Goal: Find specific page/section: Find specific page/section

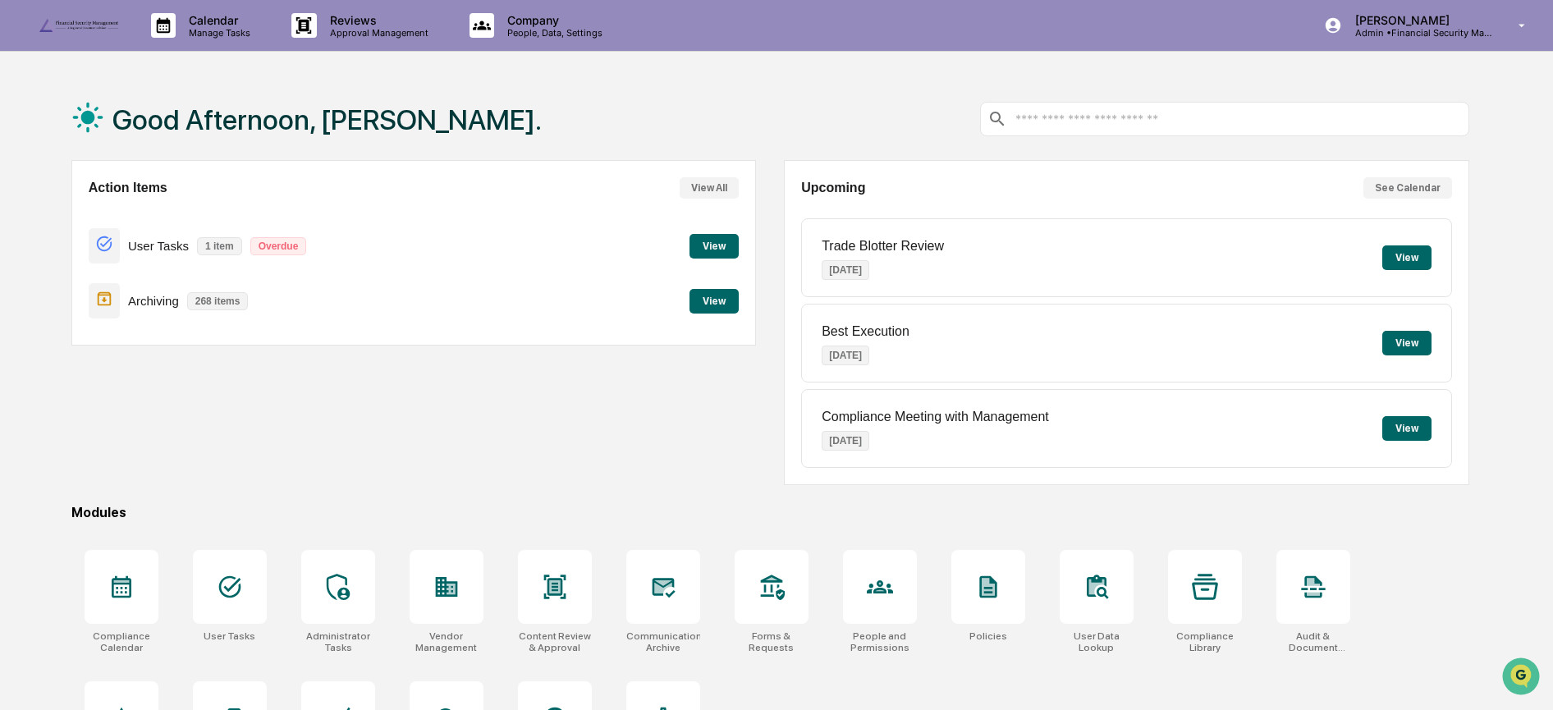
click at [715, 302] on button "View" at bounding box center [713, 301] width 49 height 25
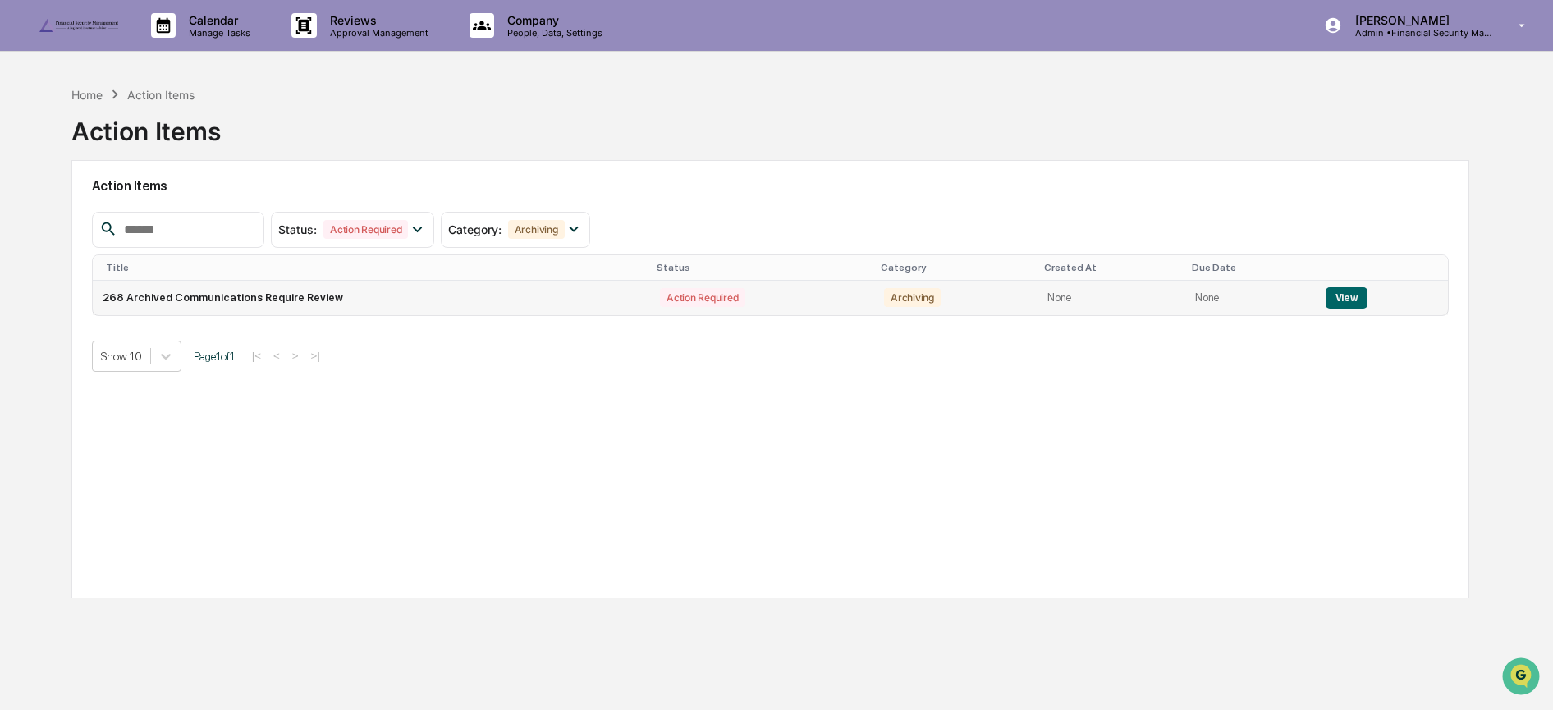
click at [1342, 298] on button "View" at bounding box center [1347, 297] width 42 height 21
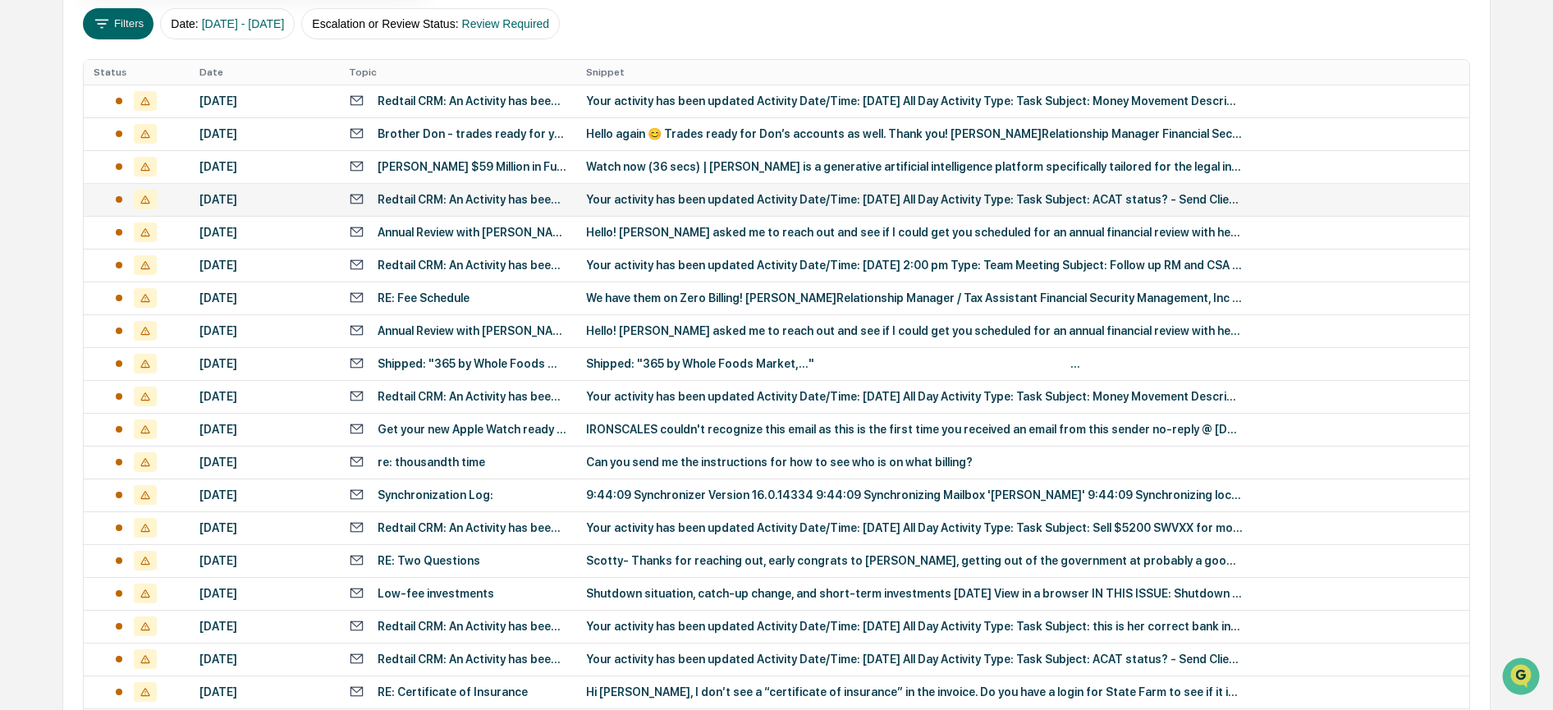
scroll to position [581, 0]
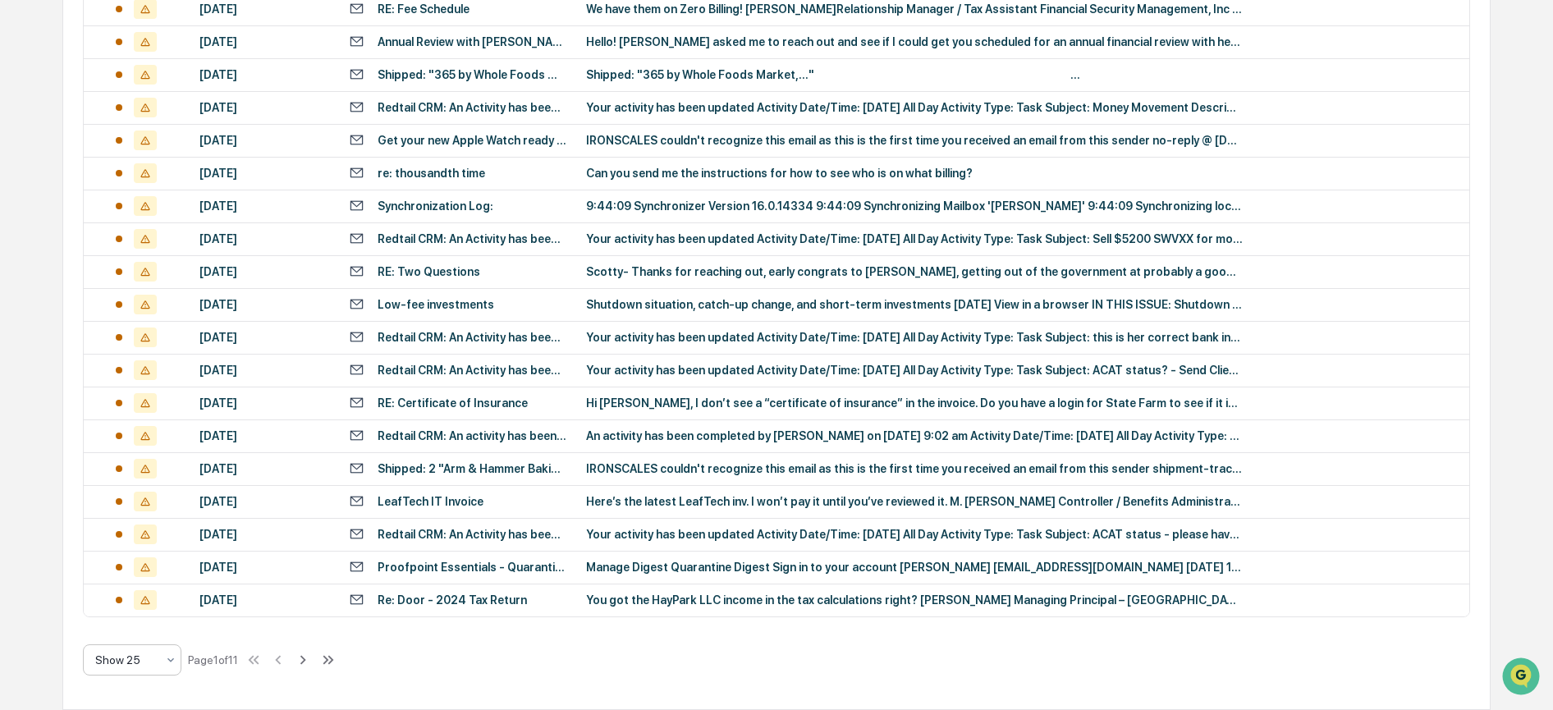
click at [168, 660] on icon at bounding box center [170, 659] width 13 height 13
click at [137, 621] on div "Show 100" at bounding box center [132, 617] width 97 height 33
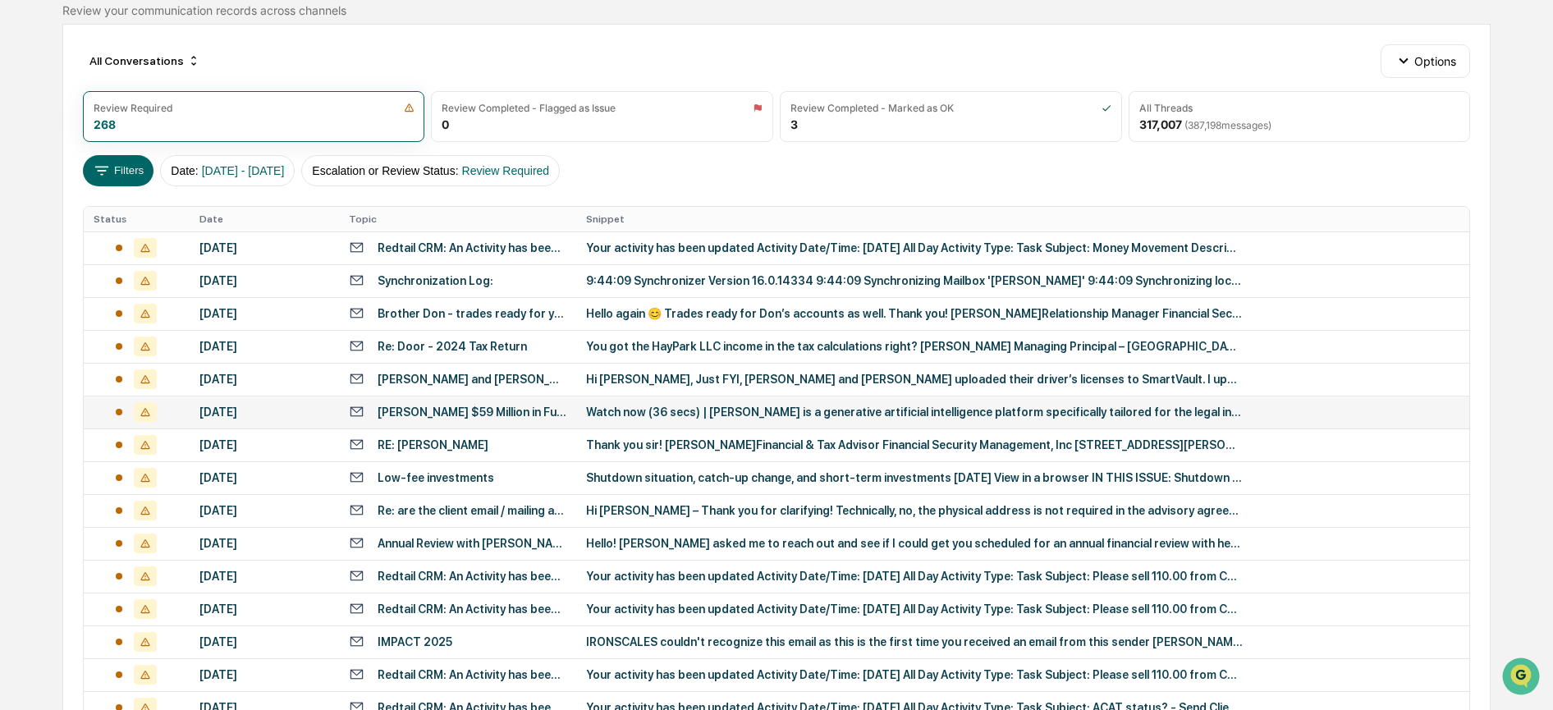
scroll to position [0, 0]
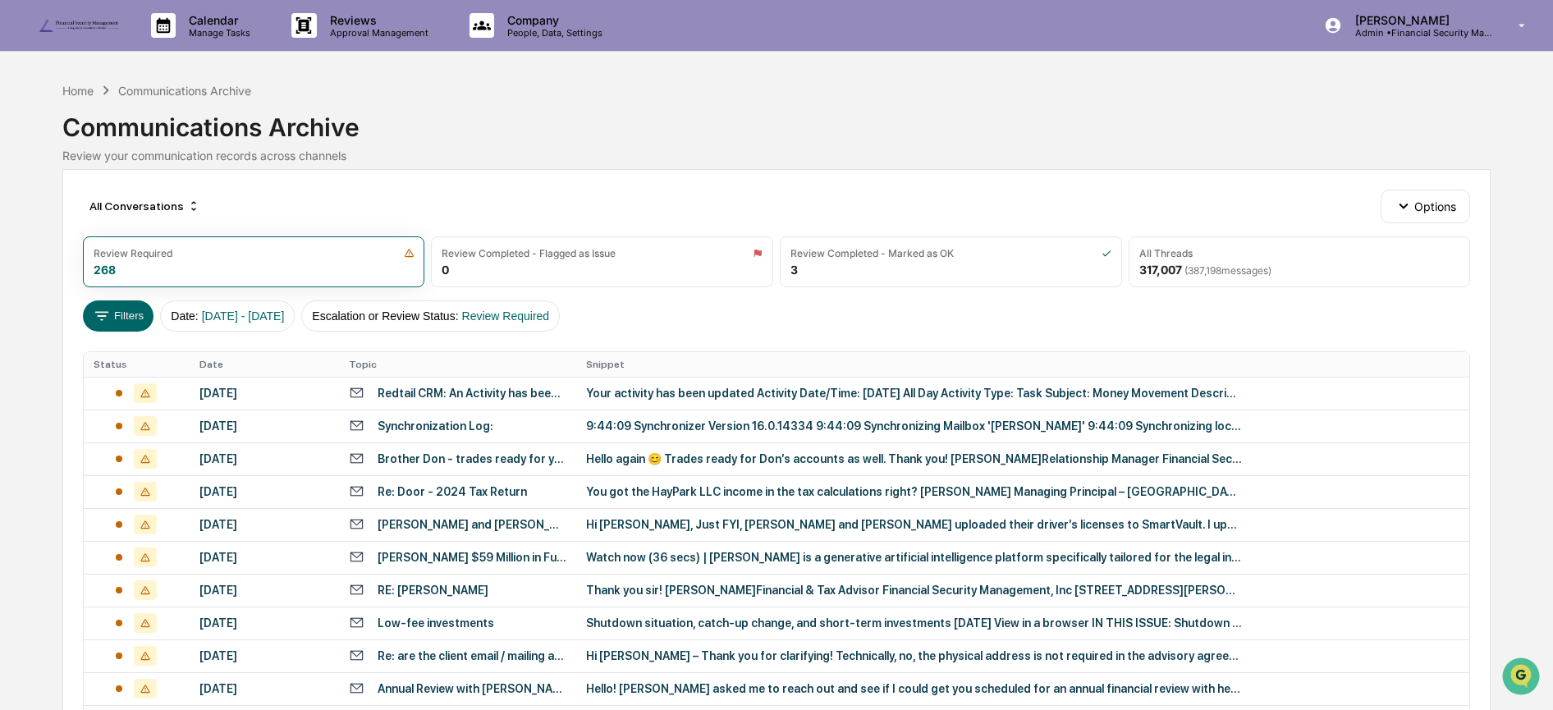
click at [80, 25] on img at bounding box center [78, 25] width 79 height 13
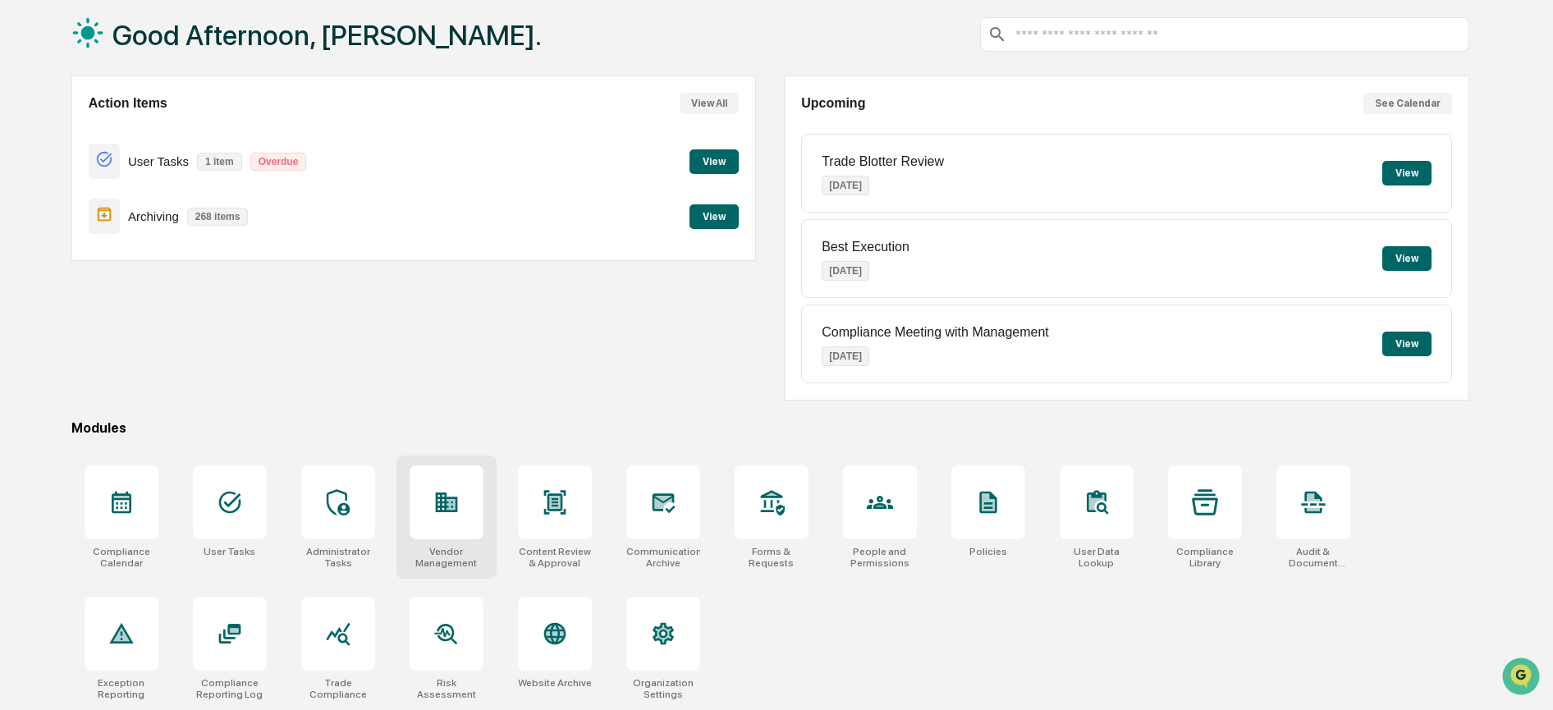
scroll to position [101, 0]
click at [121, 492] on icon at bounding box center [122, 503] width 20 height 22
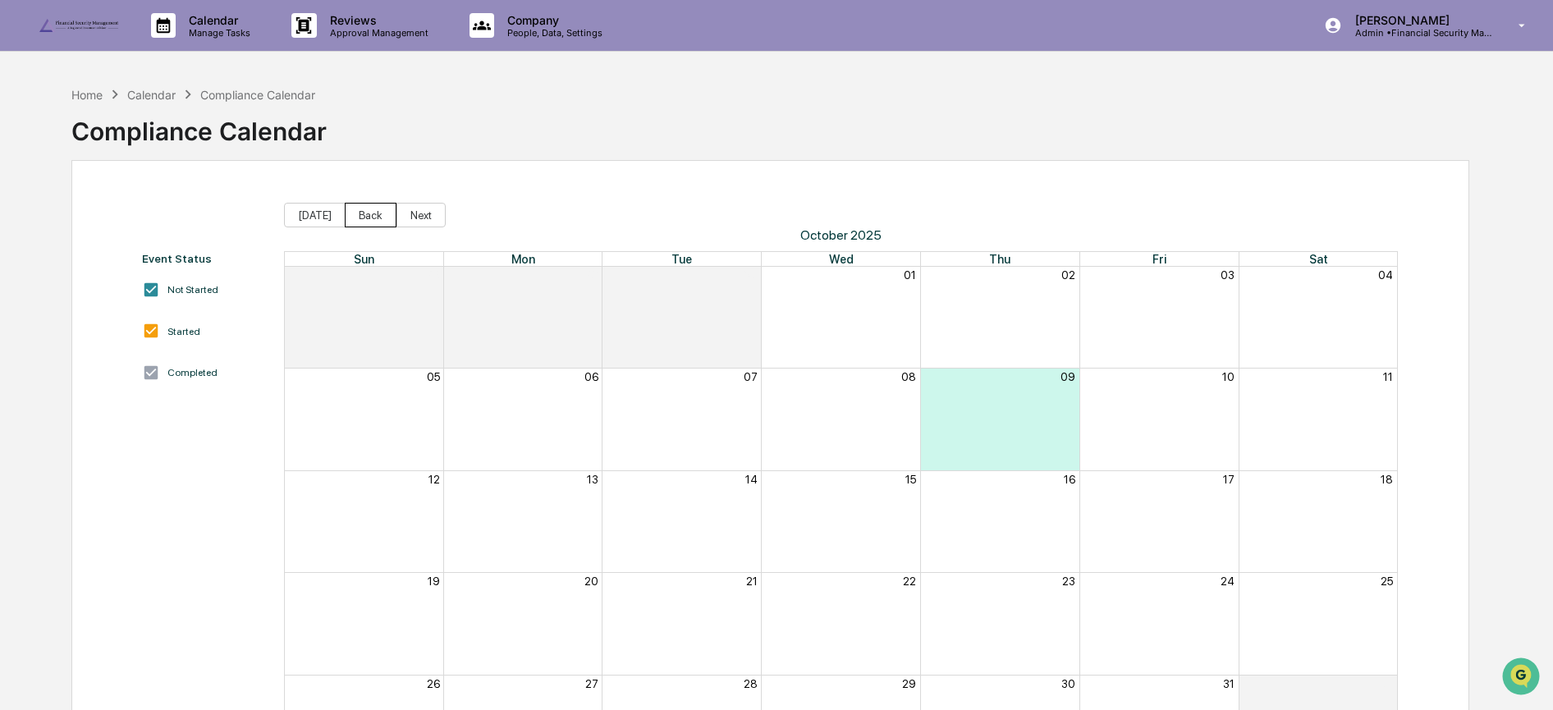
click at [354, 213] on button "Back" at bounding box center [371, 215] width 52 height 25
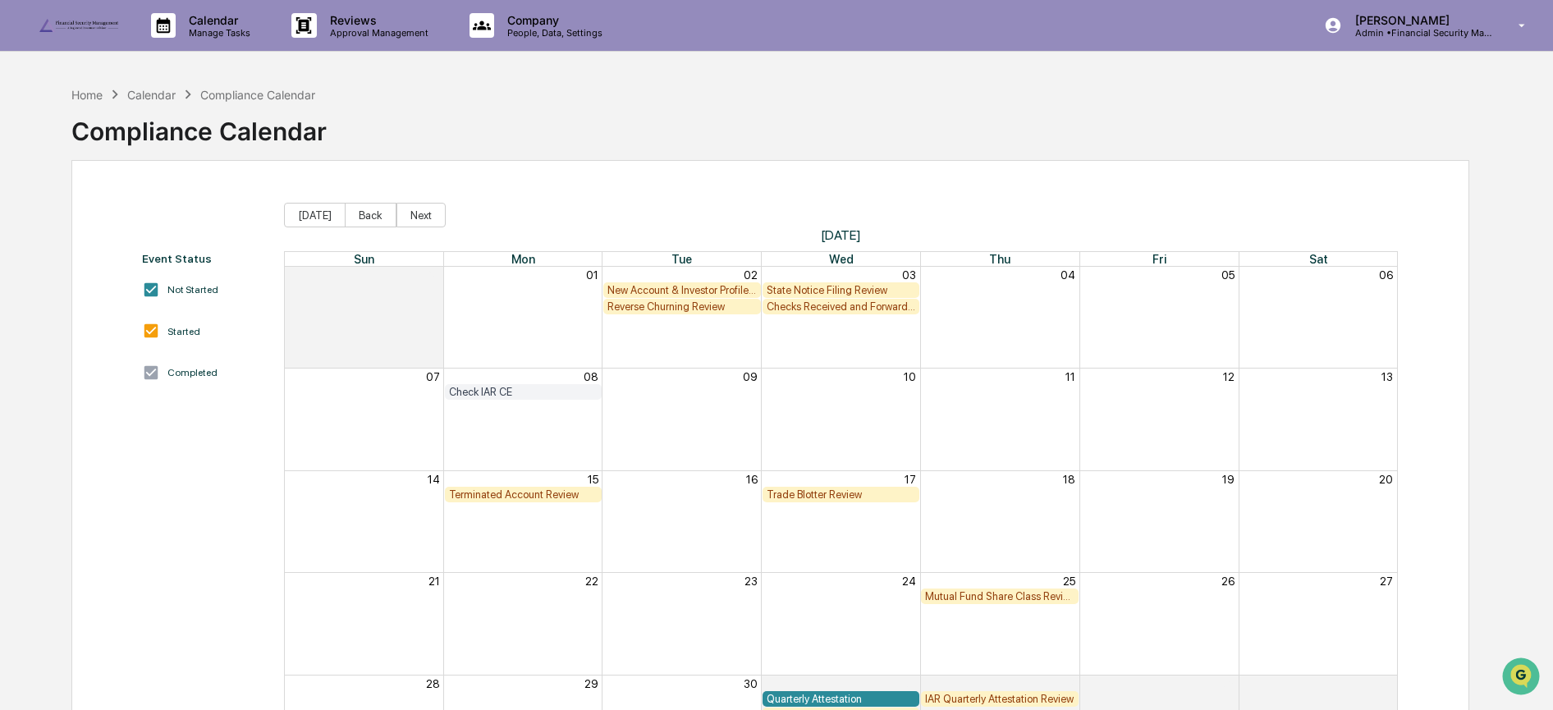
click at [354, 213] on button "Back" at bounding box center [371, 215] width 52 height 25
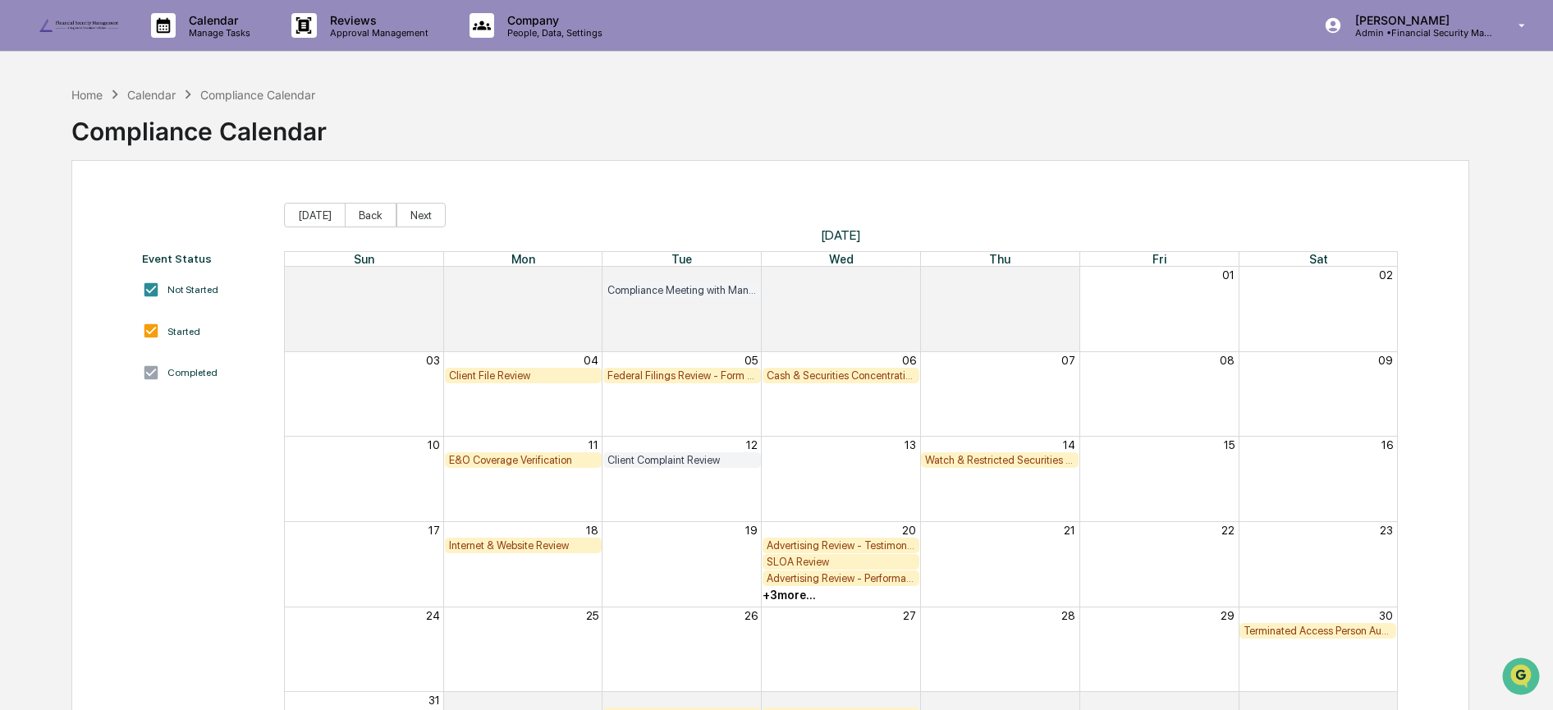
click at [354, 213] on button "Back" at bounding box center [371, 215] width 52 height 25
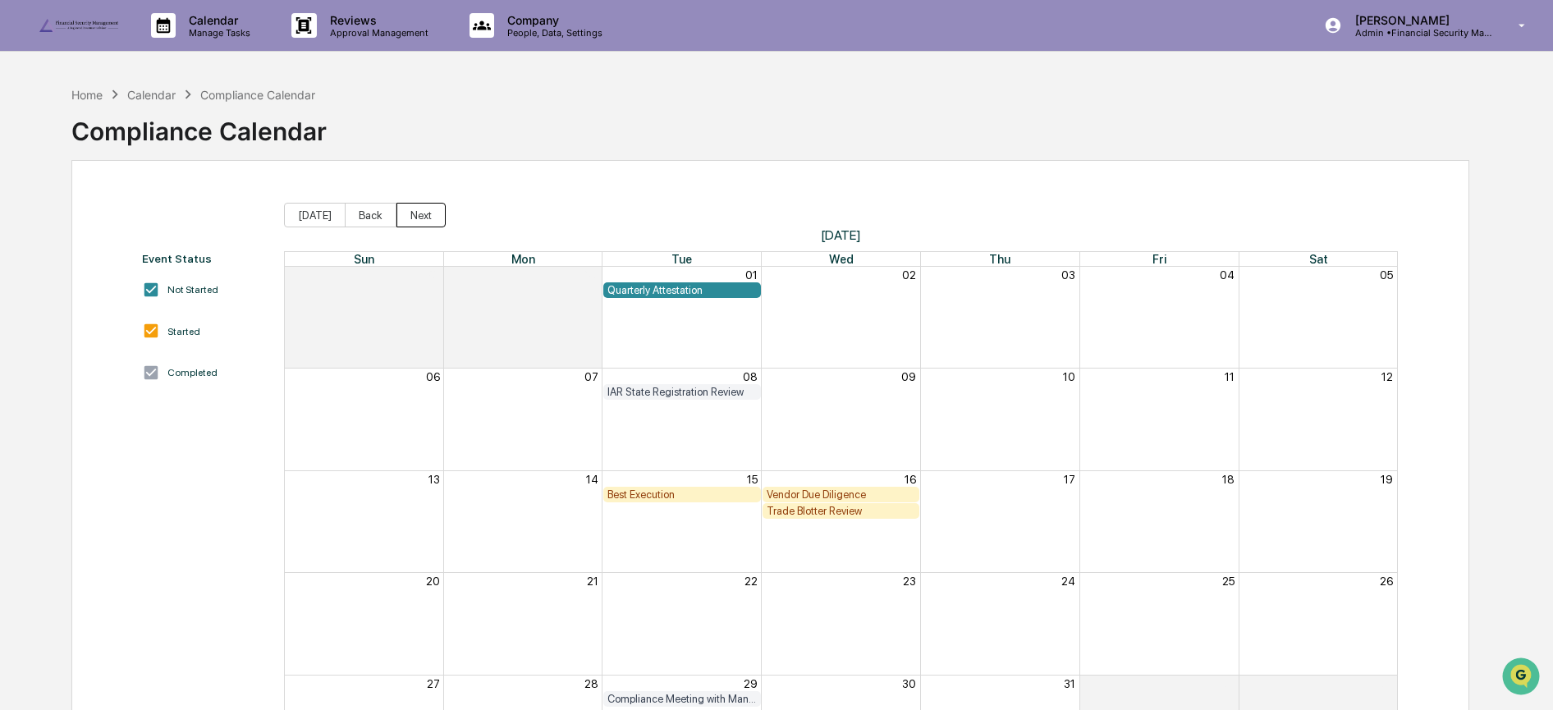
click at [402, 214] on button "Next" at bounding box center [420, 215] width 49 height 25
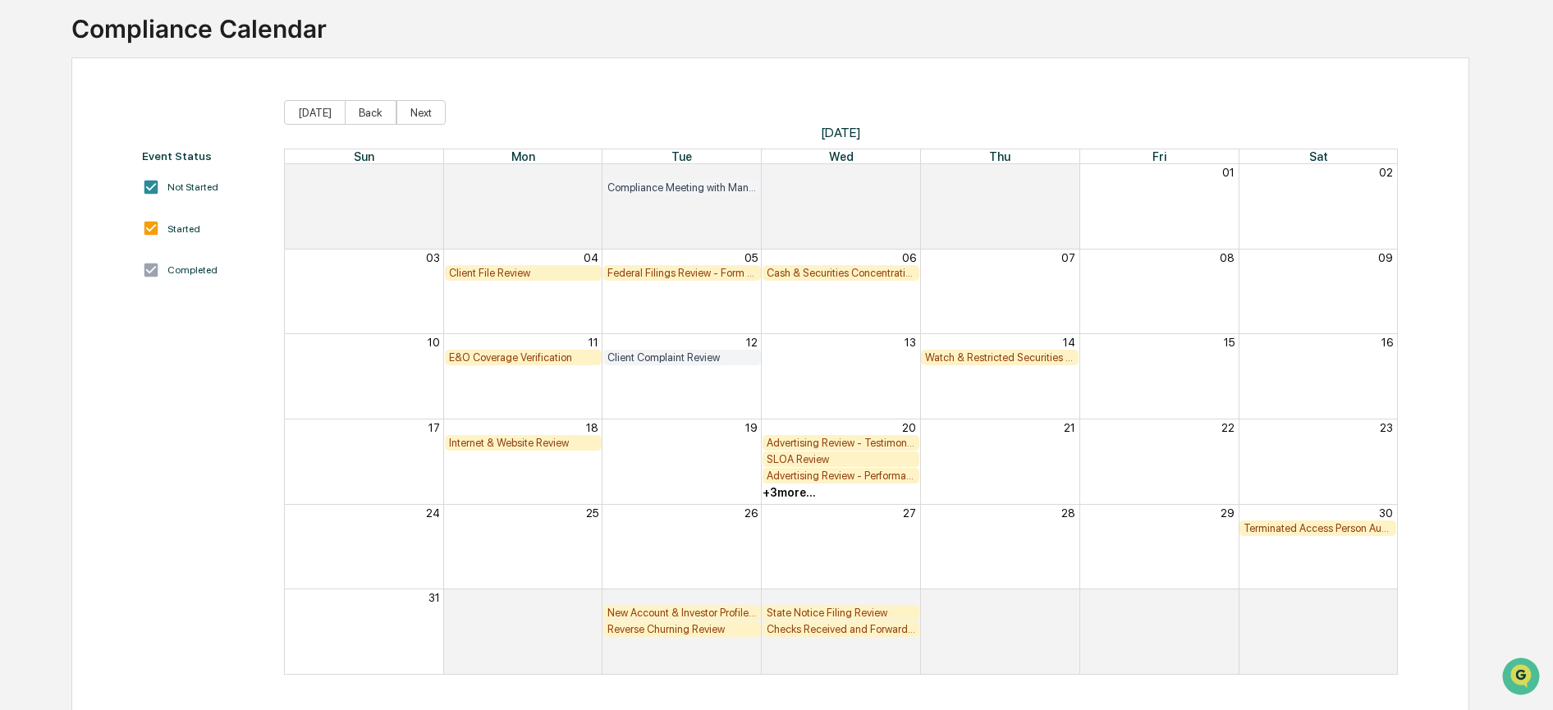
click at [785, 492] on div "+ 3 more..." at bounding box center [789, 492] width 53 height 13
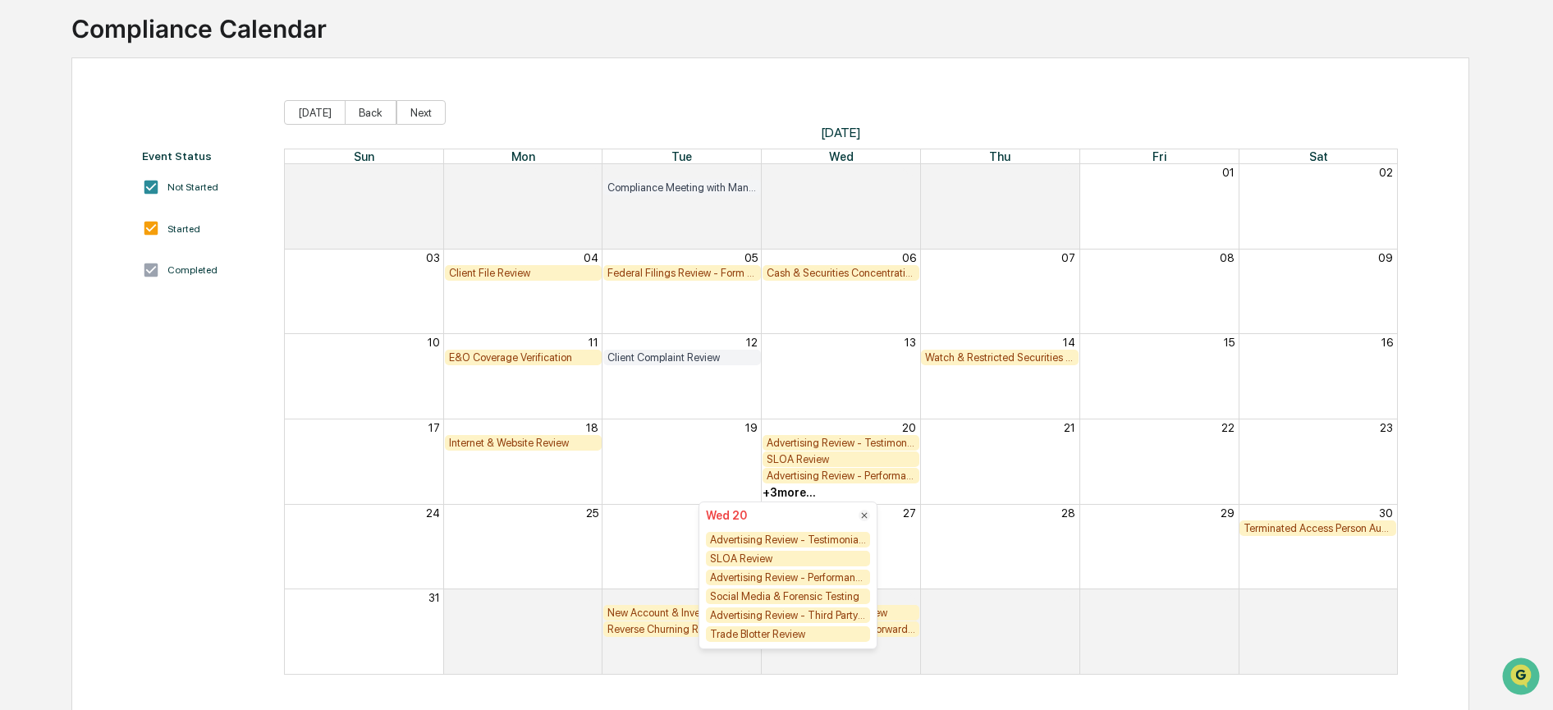
click at [1008, 561] on div "Month View" at bounding box center [999, 547] width 159 height 85
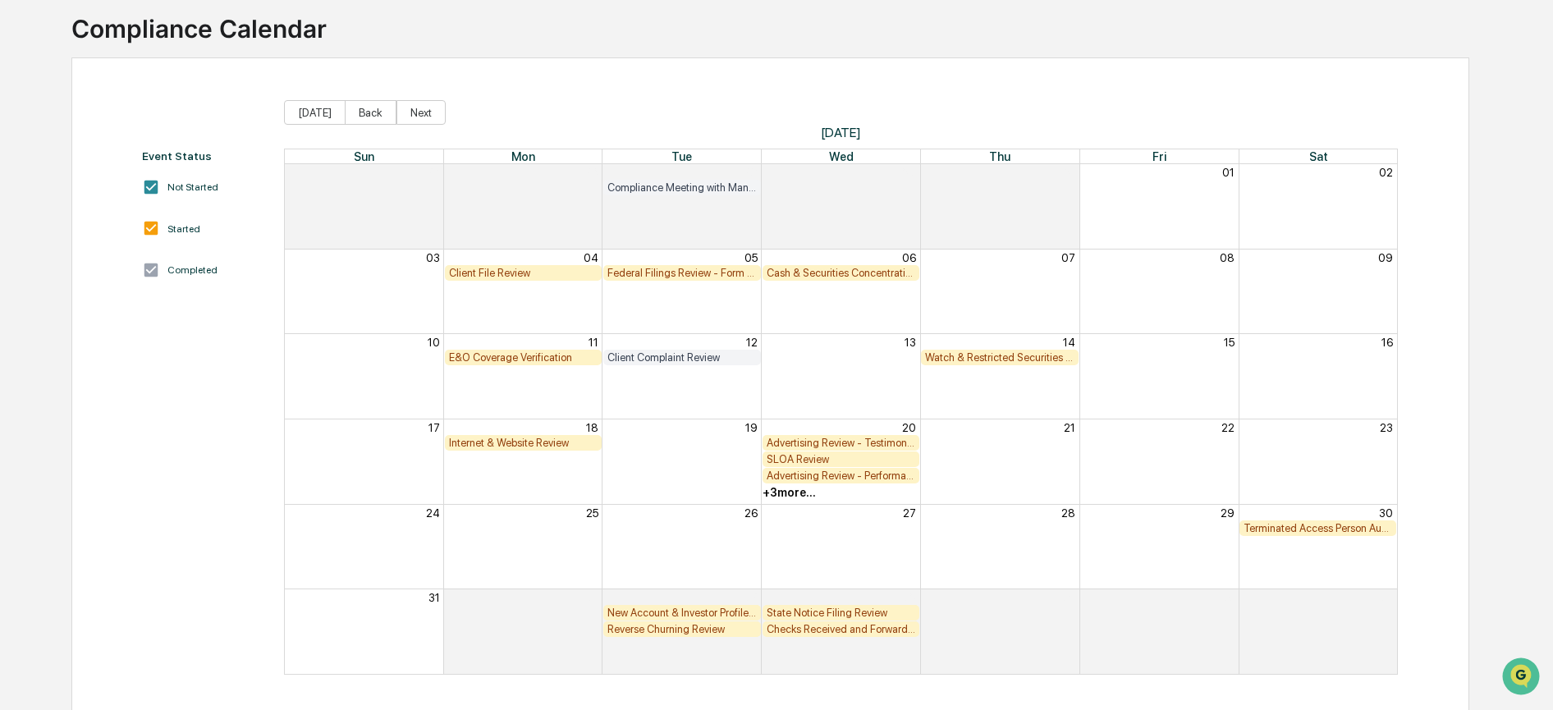
scroll to position [126, 0]
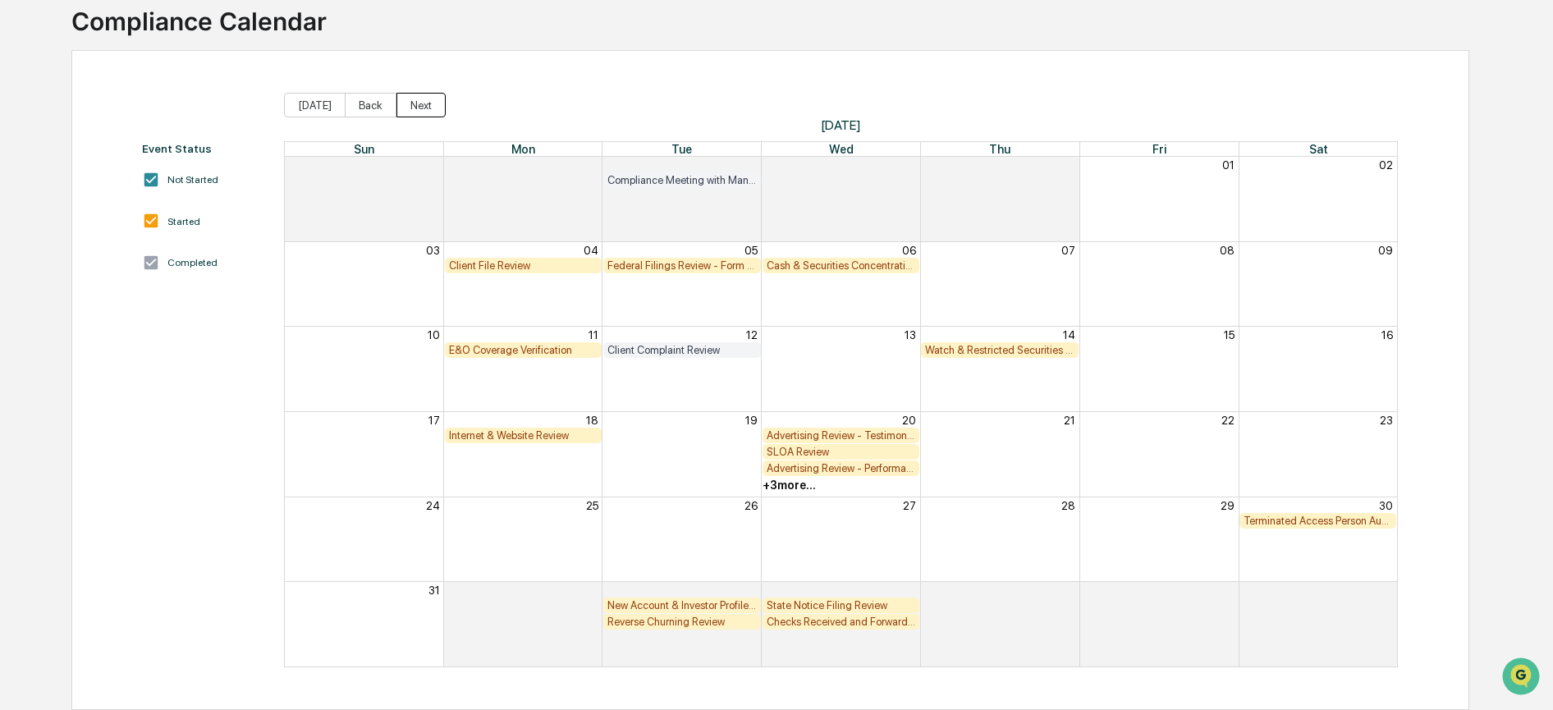
click at [404, 93] on button "Next" at bounding box center [420, 105] width 49 height 25
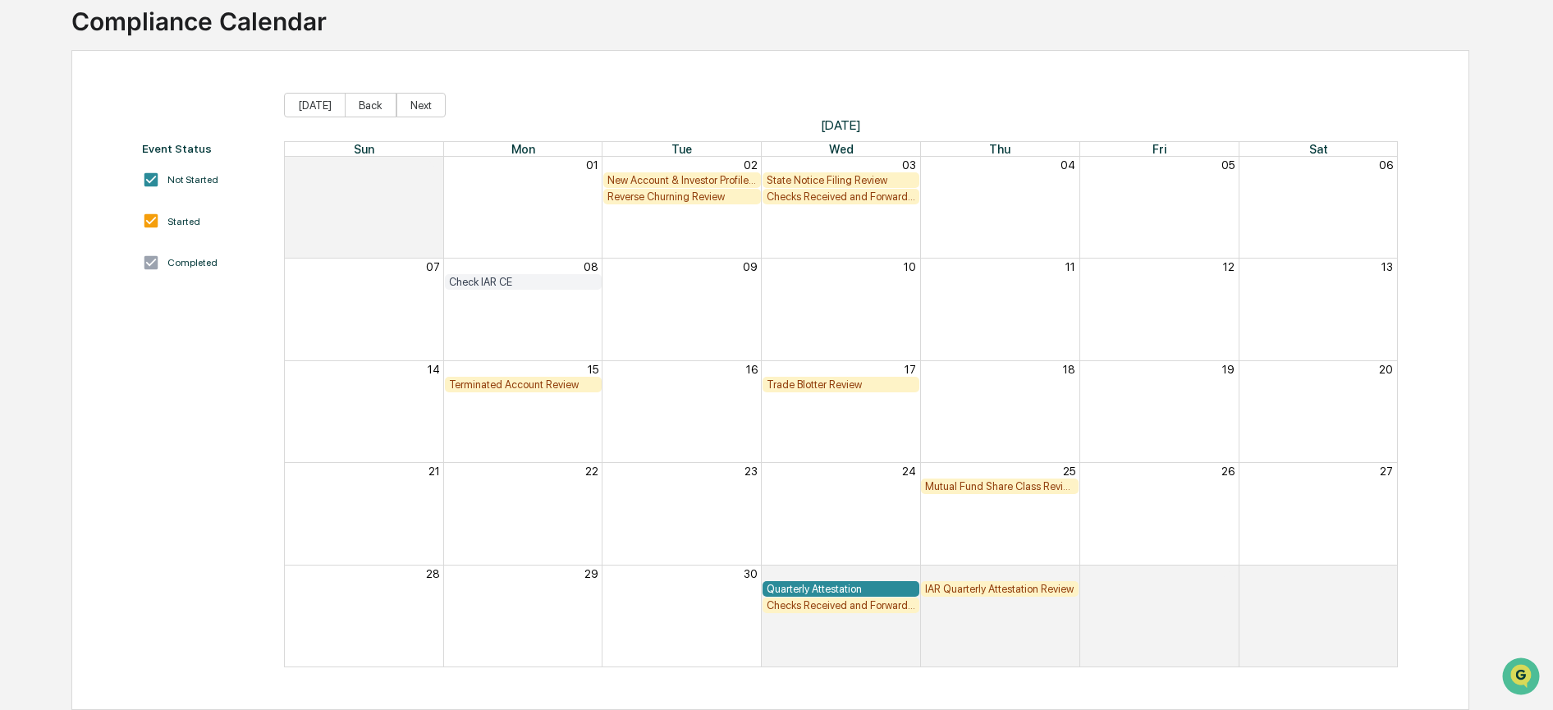
scroll to position [114, 0]
click at [363, 98] on button "Back" at bounding box center [371, 105] width 52 height 25
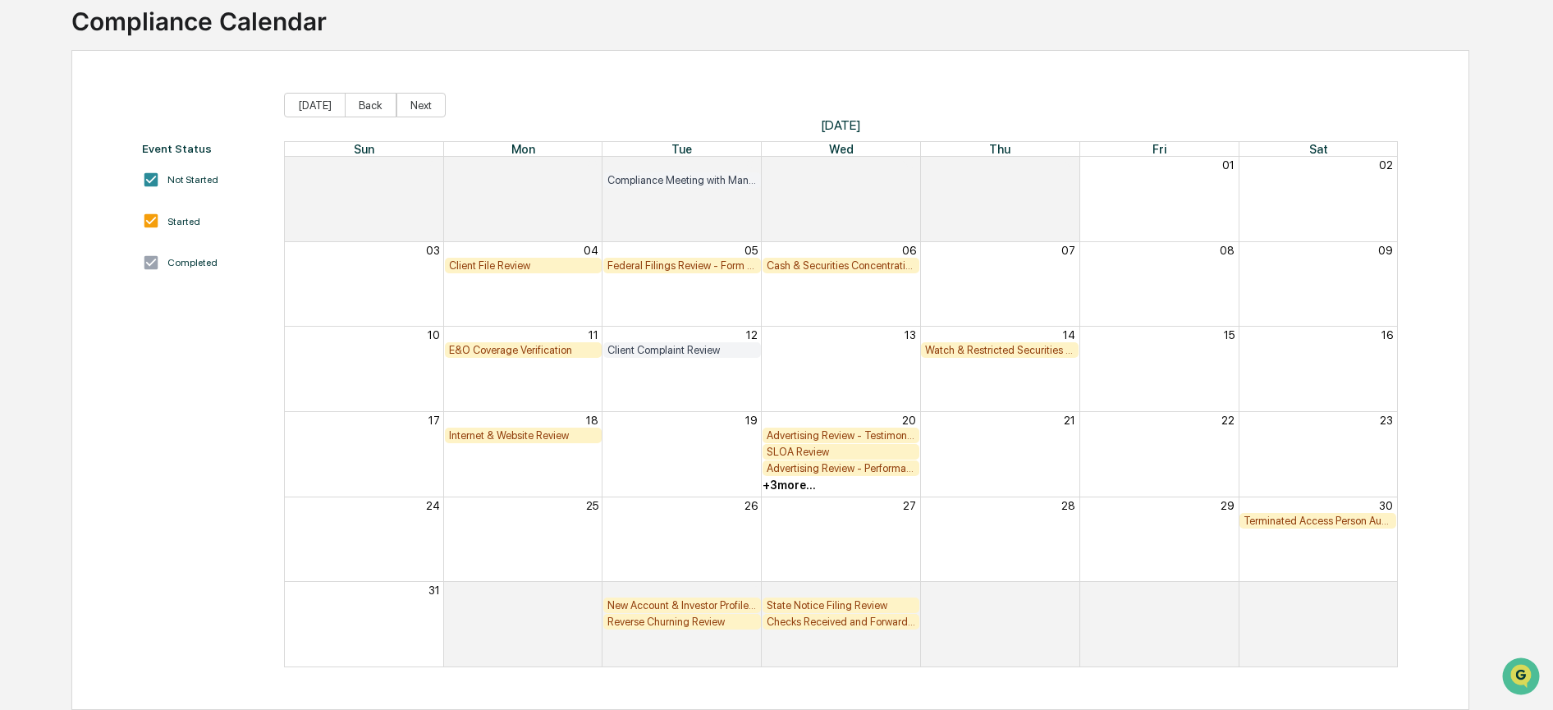
click at [363, 98] on button "Back" at bounding box center [371, 105] width 52 height 25
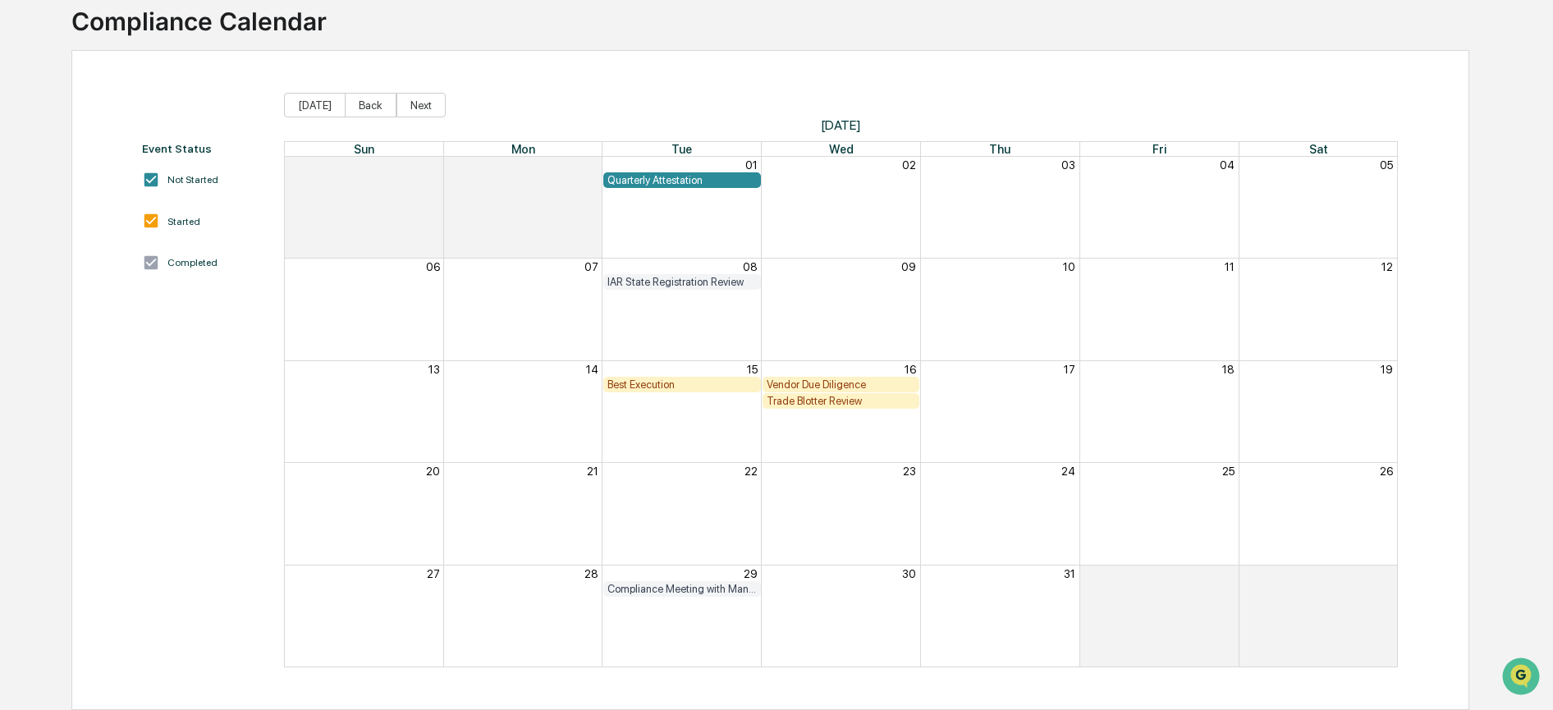
click at [363, 98] on button "Back" at bounding box center [371, 105] width 52 height 25
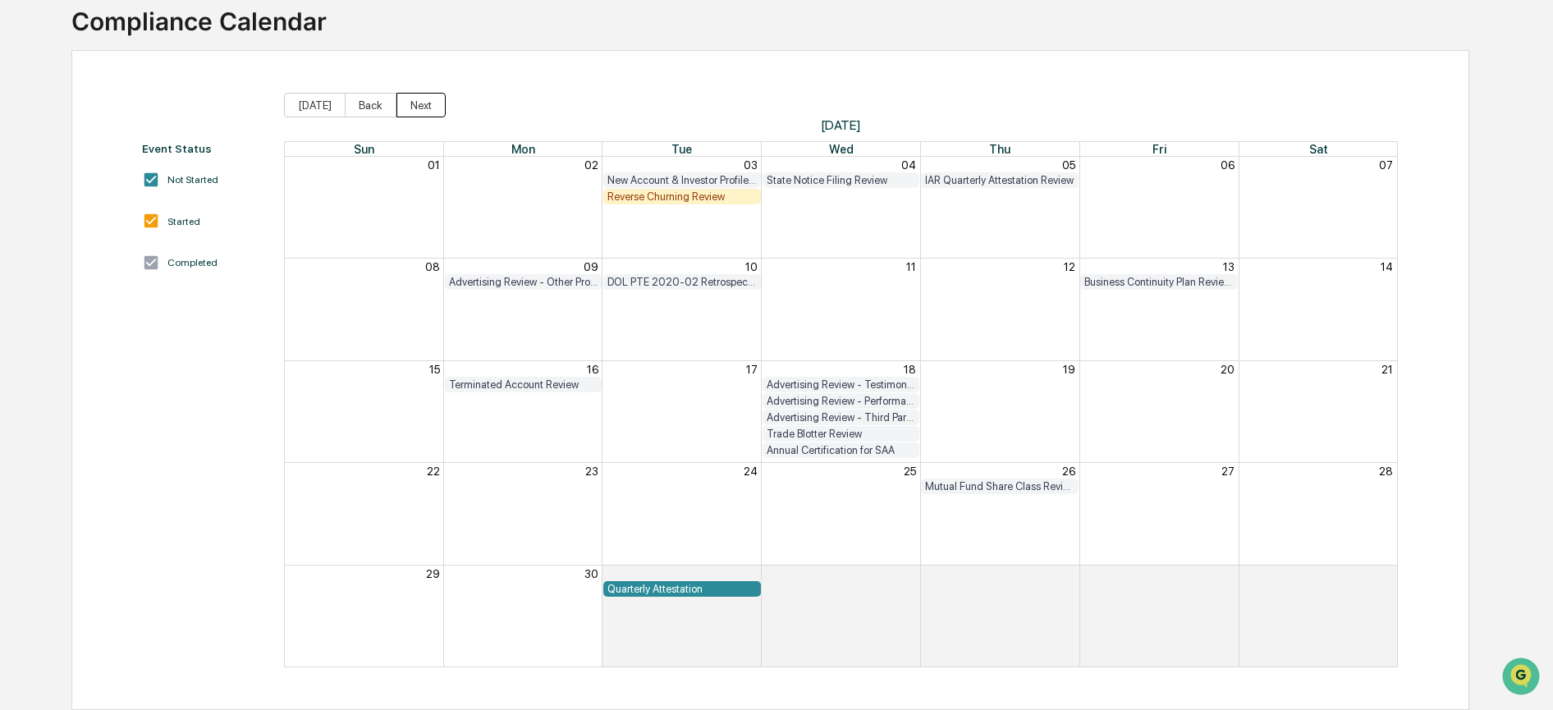
click at [408, 100] on button "Next" at bounding box center [420, 105] width 49 height 25
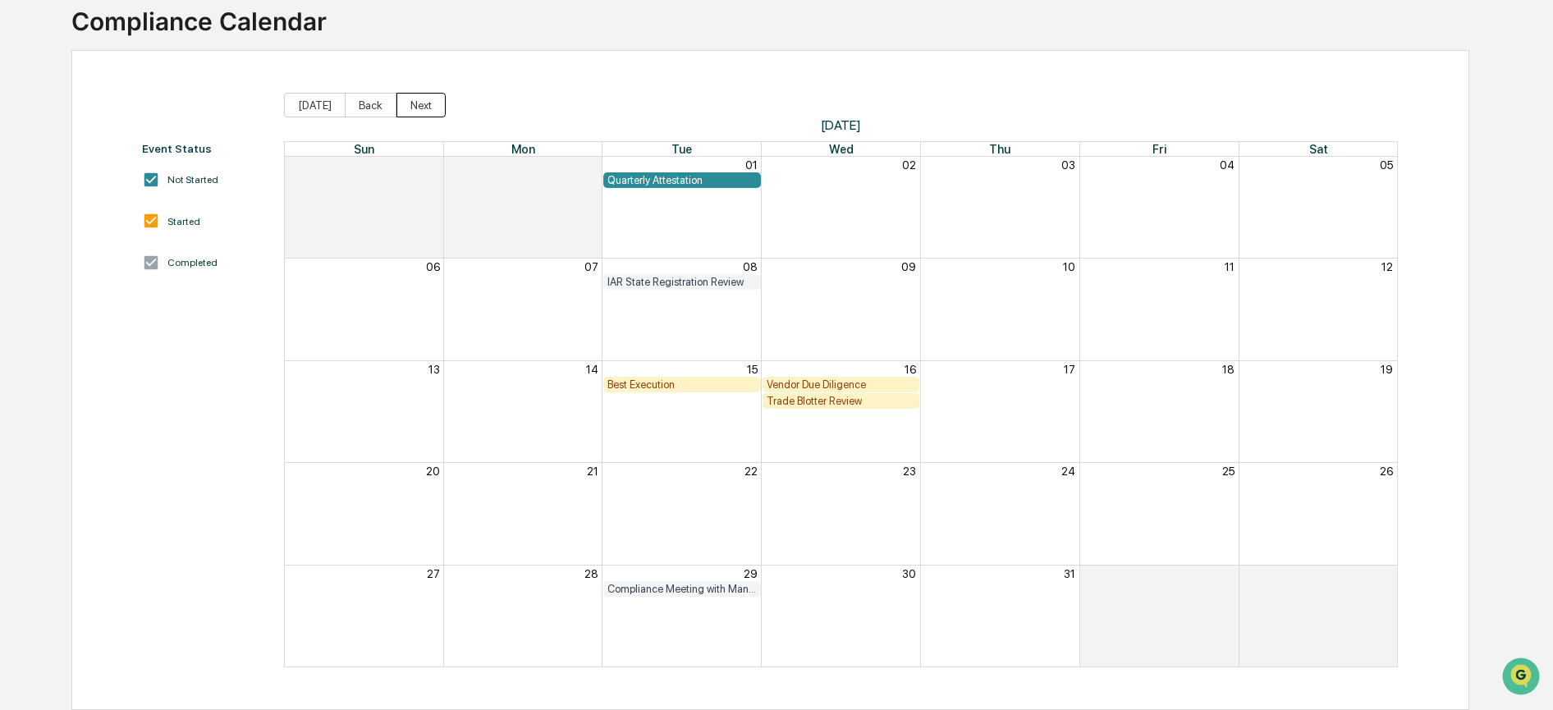
click at [408, 100] on button "Next" at bounding box center [420, 105] width 49 height 25
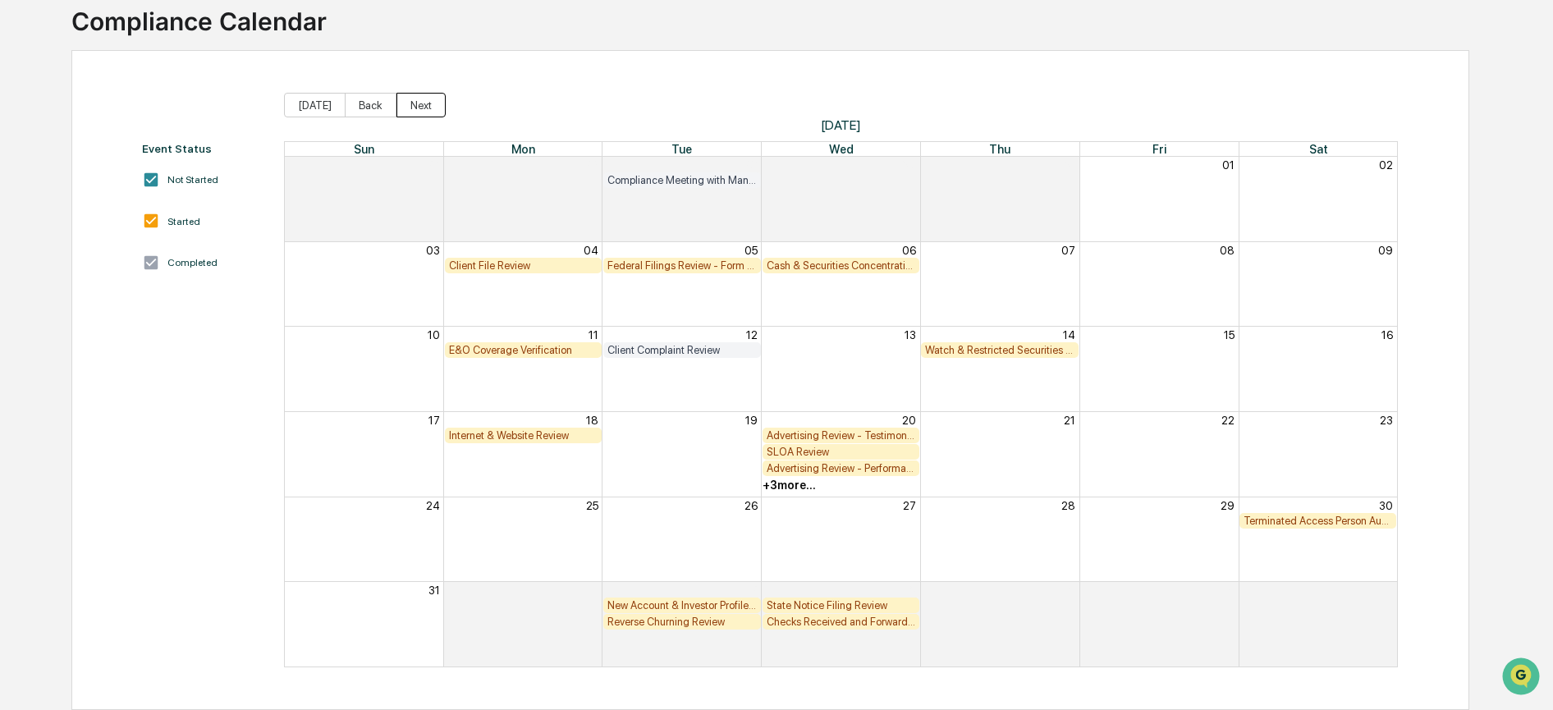
click at [408, 100] on button "Next" at bounding box center [420, 105] width 49 height 25
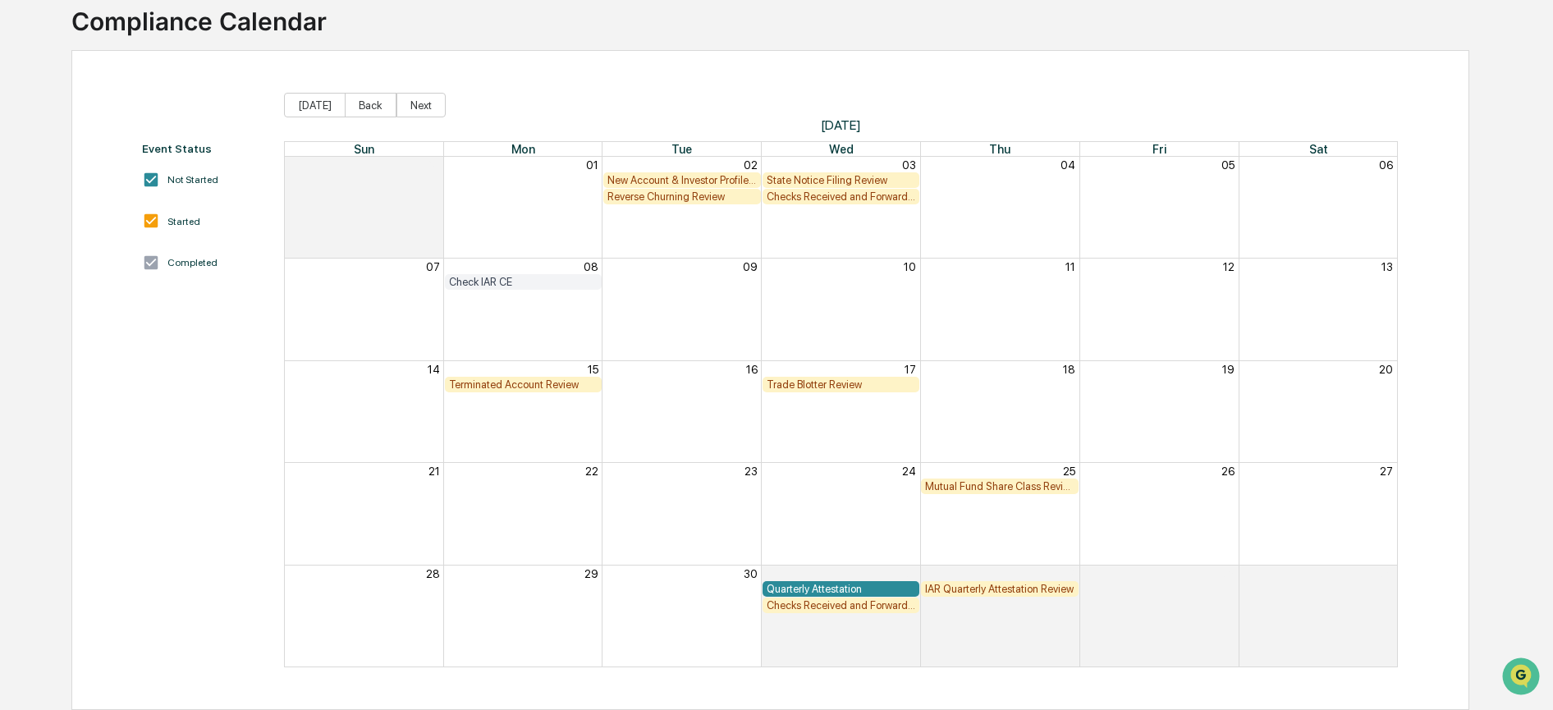
click at [408, 100] on button "Next" at bounding box center [420, 105] width 49 height 25
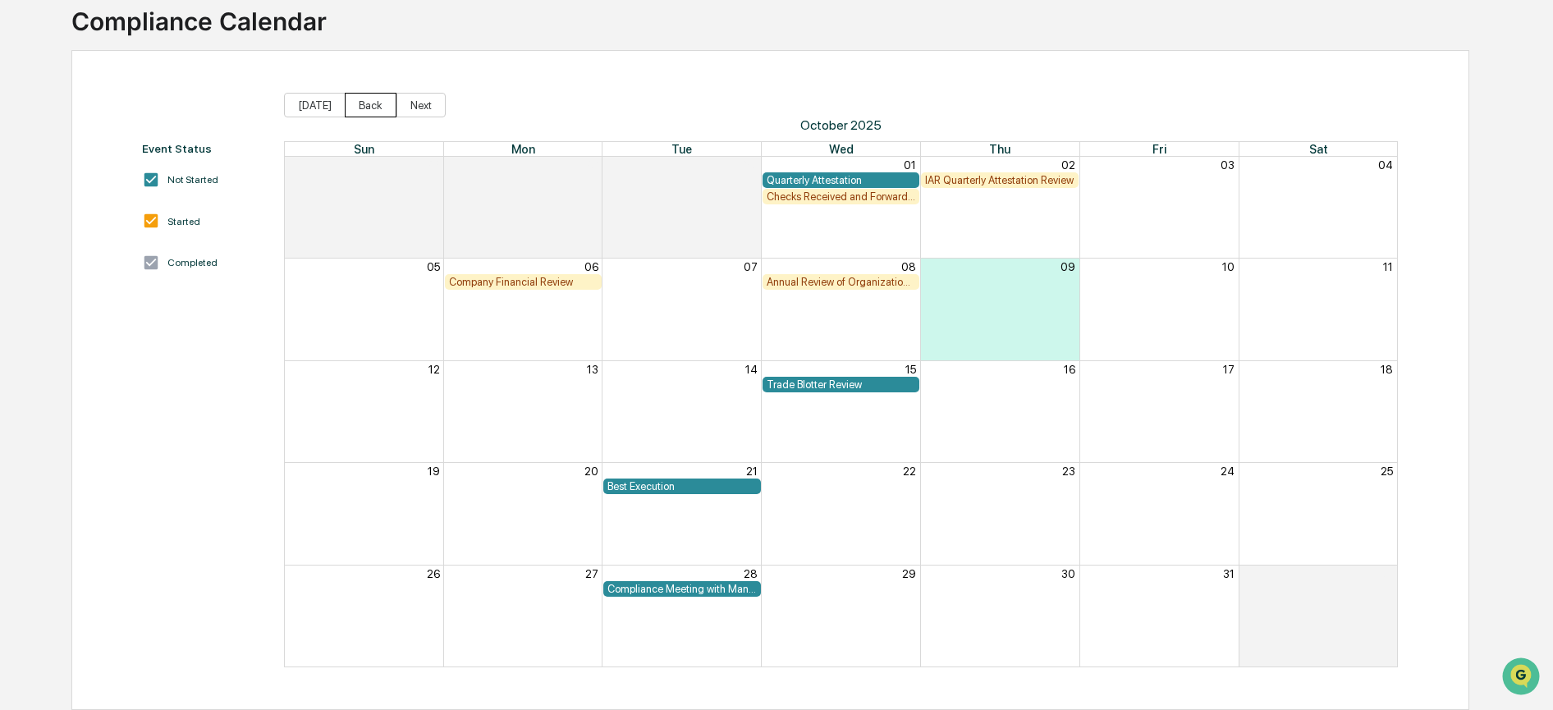
click at [355, 96] on button "Back" at bounding box center [371, 105] width 52 height 25
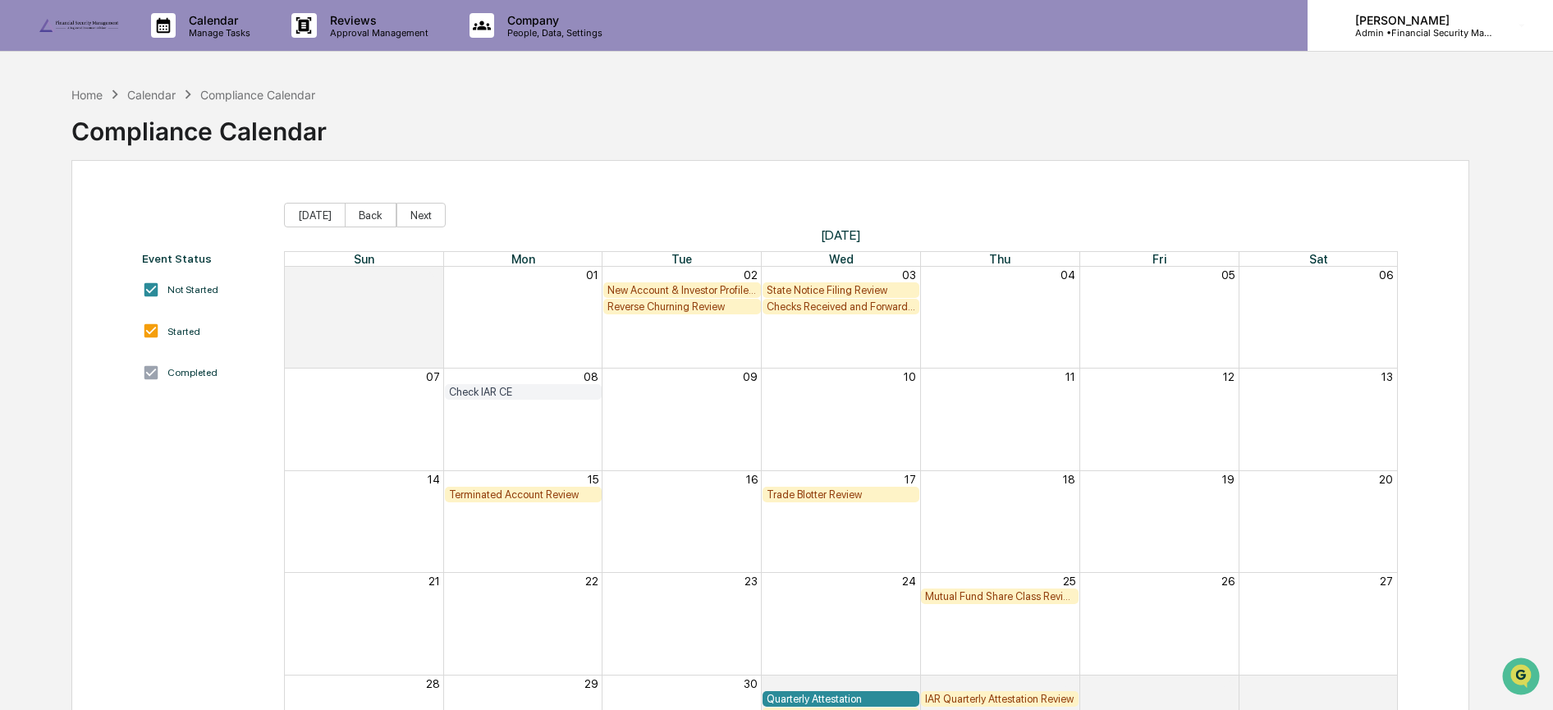
click at [1390, 29] on p "Admin • Financial Security Management" at bounding box center [1418, 32] width 153 height 11
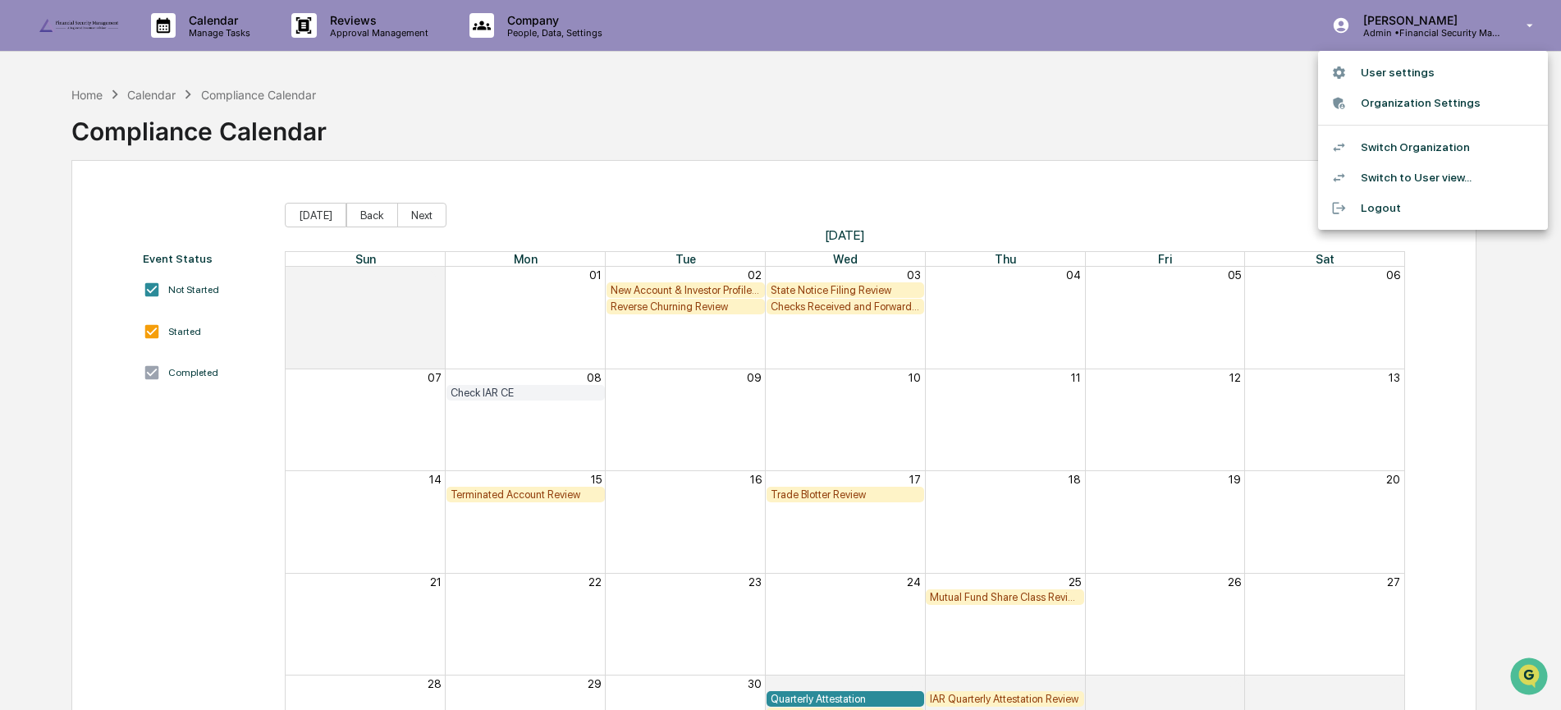
click at [1392, 142] on li "Switch Organization" at bounding box center [1433, 147] width 230 height 30
